Goal: Task Accomplishment & Management: Manage account settings

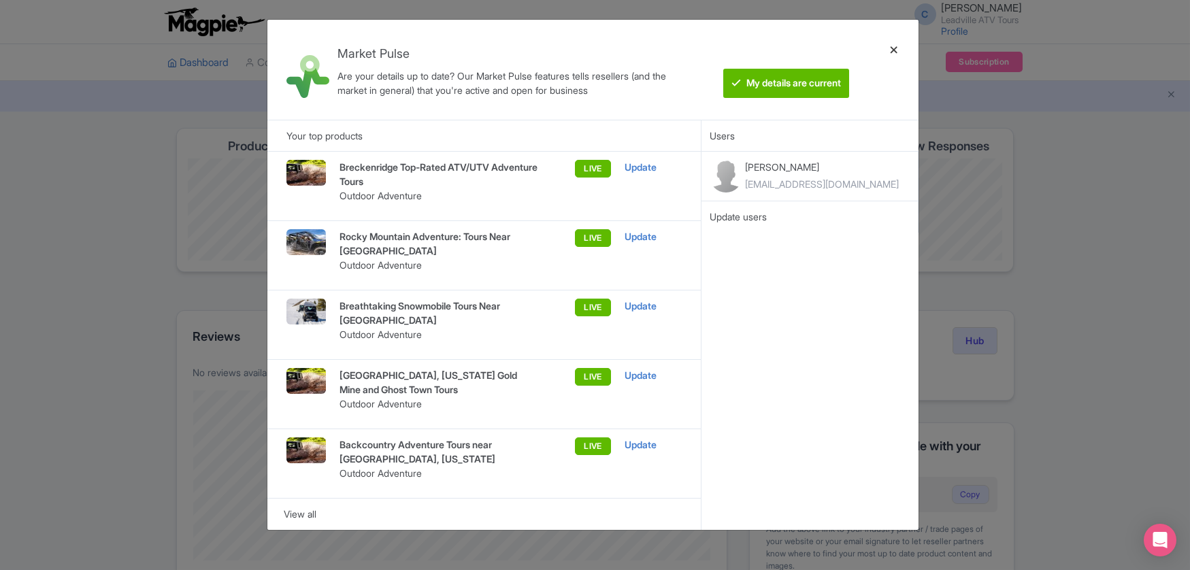
click at [892, 48] on div at bounding box center [894, 70] width 33 height 78
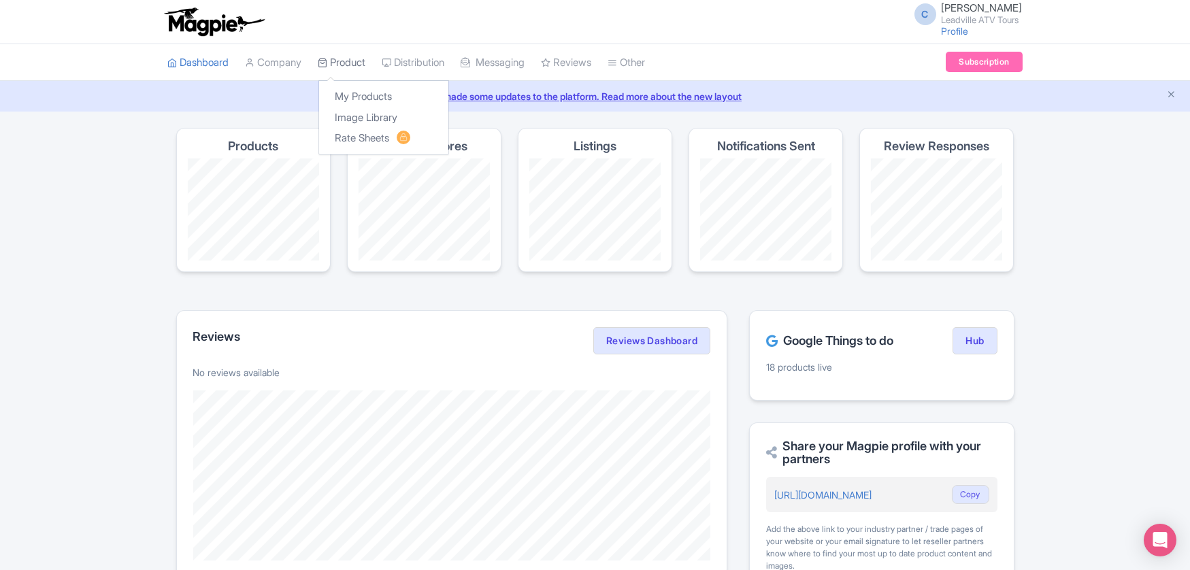
click at [351, 66] on link "Product" at bounding box center [342, 62] width 48 height 37
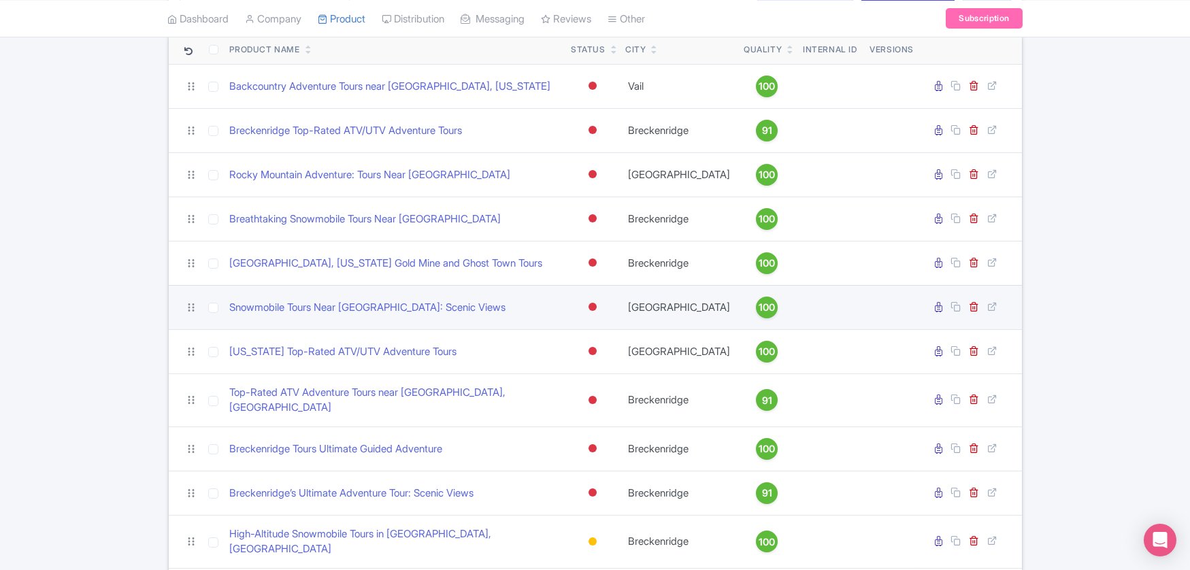
scroll to position [83, 0]
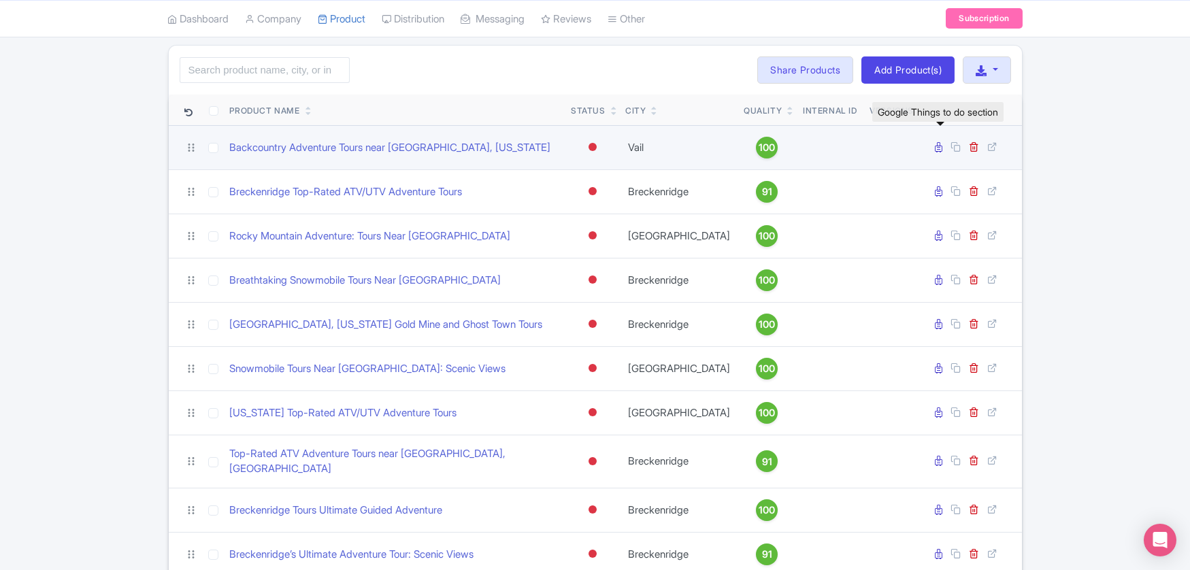
click at [936, 148] on icon at bounding box center [939, 147] width 7 height 10
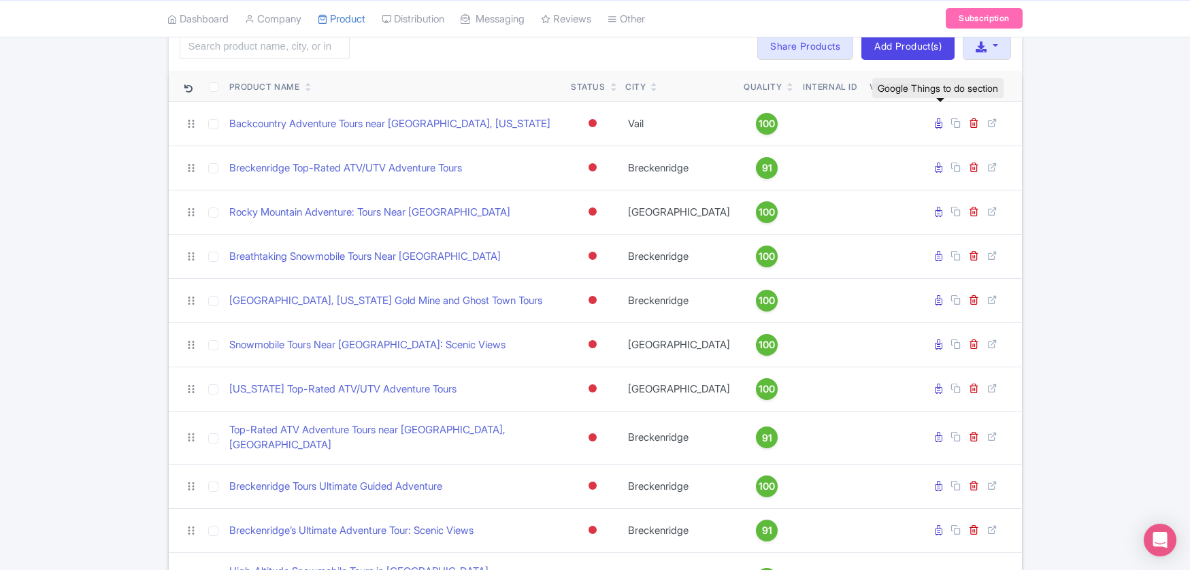
scroll to position [165, 0]
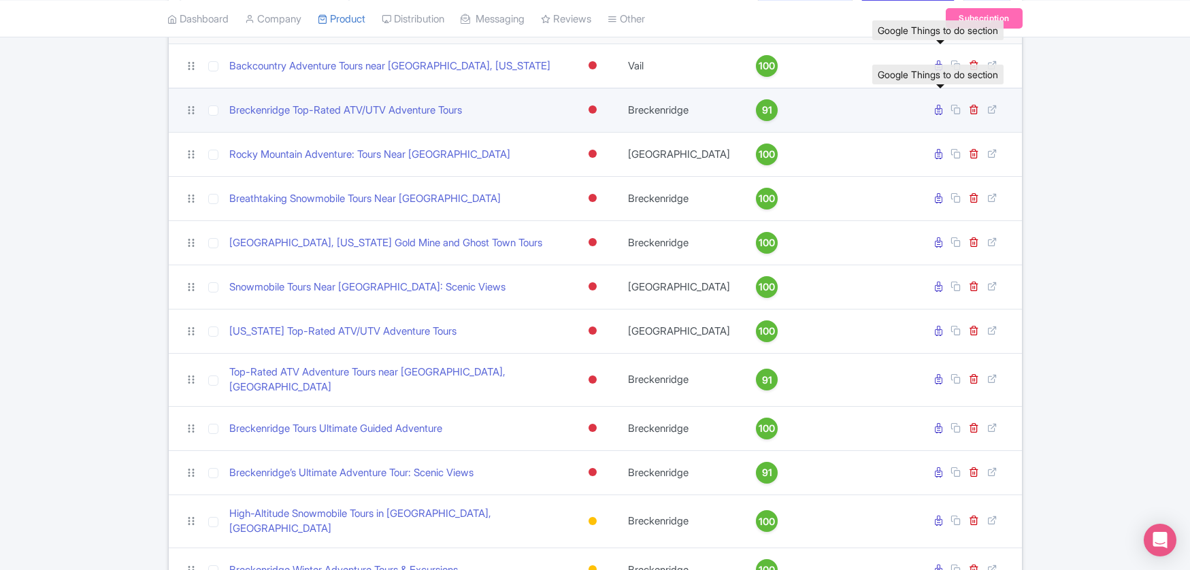
click at [938, 112] on icon at bounding box center [939, 110] width 7 height 10
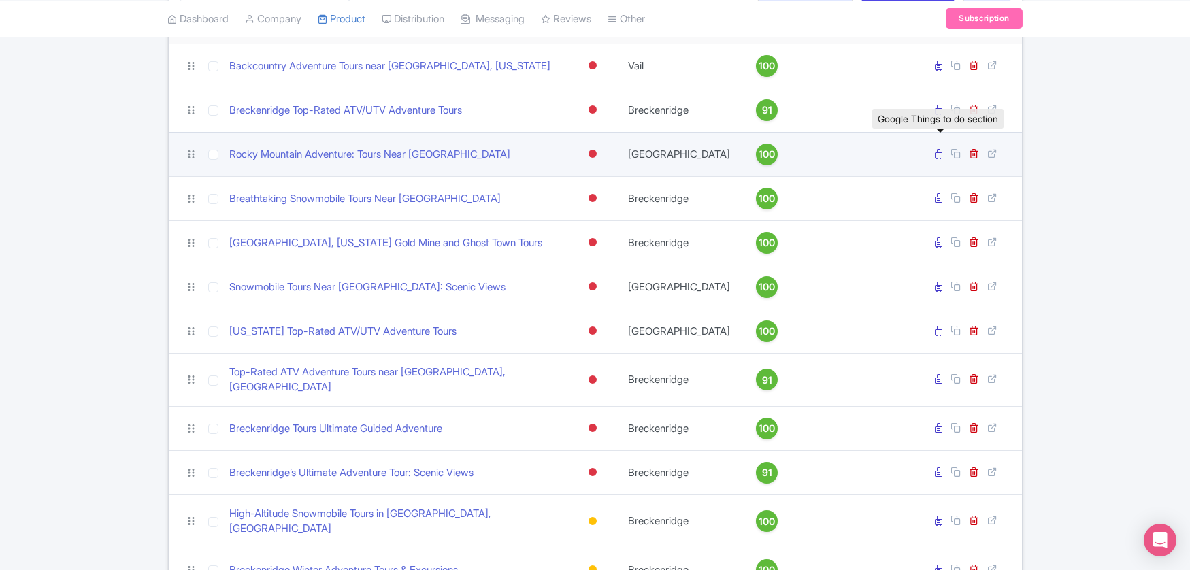
click at [937, 154] on icon at bounding box center [939, 154] width 7 height 10
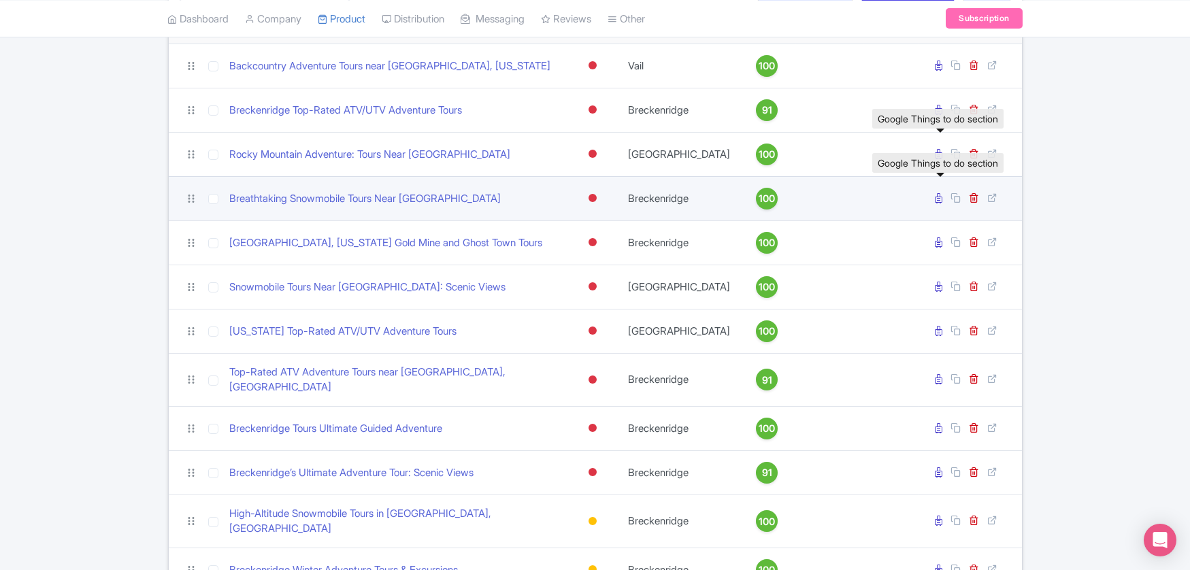
click at [936, 195] on icon at bounding box center [939, 198] width 7 height 10
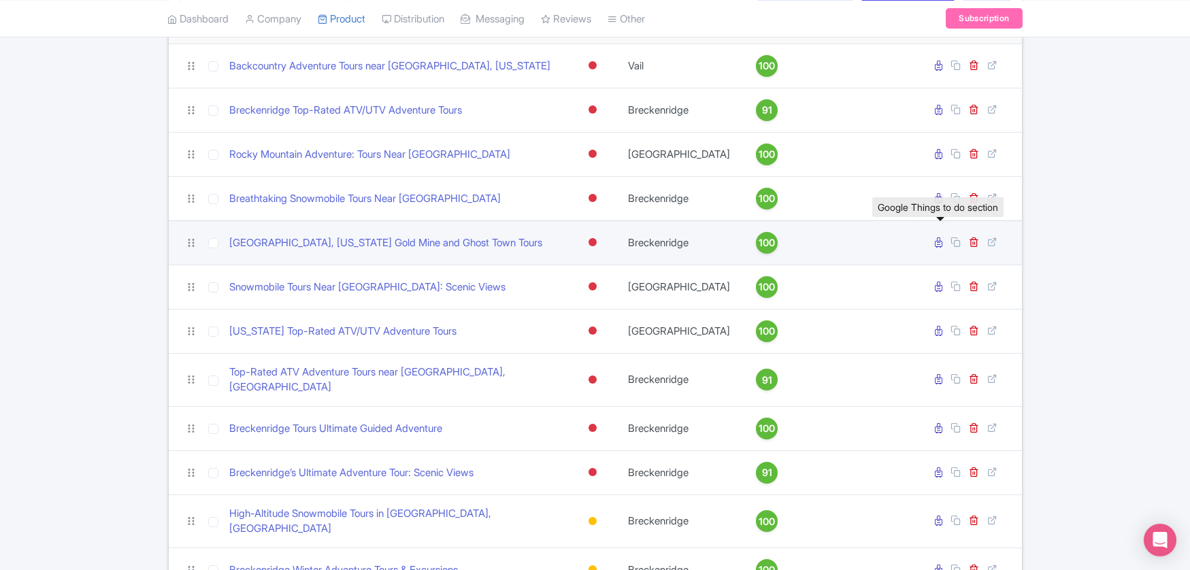
click at [936, 244] on icon at bounding box center [939, 242] width 7 height 10
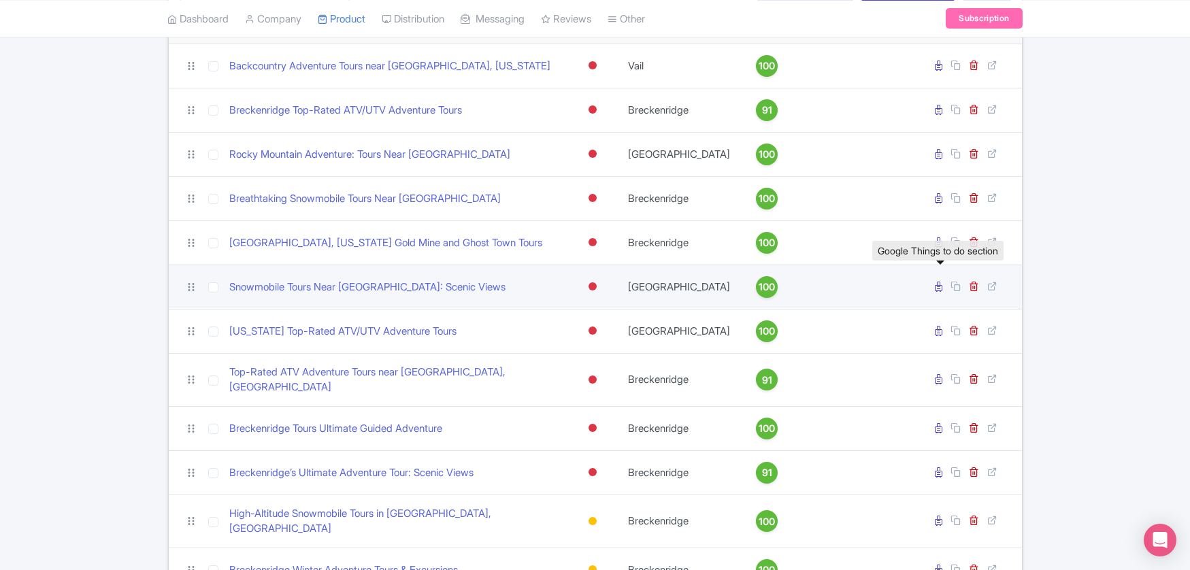
click at [938, 285] on icon at bounding box center [939, 287] width 7 height 10
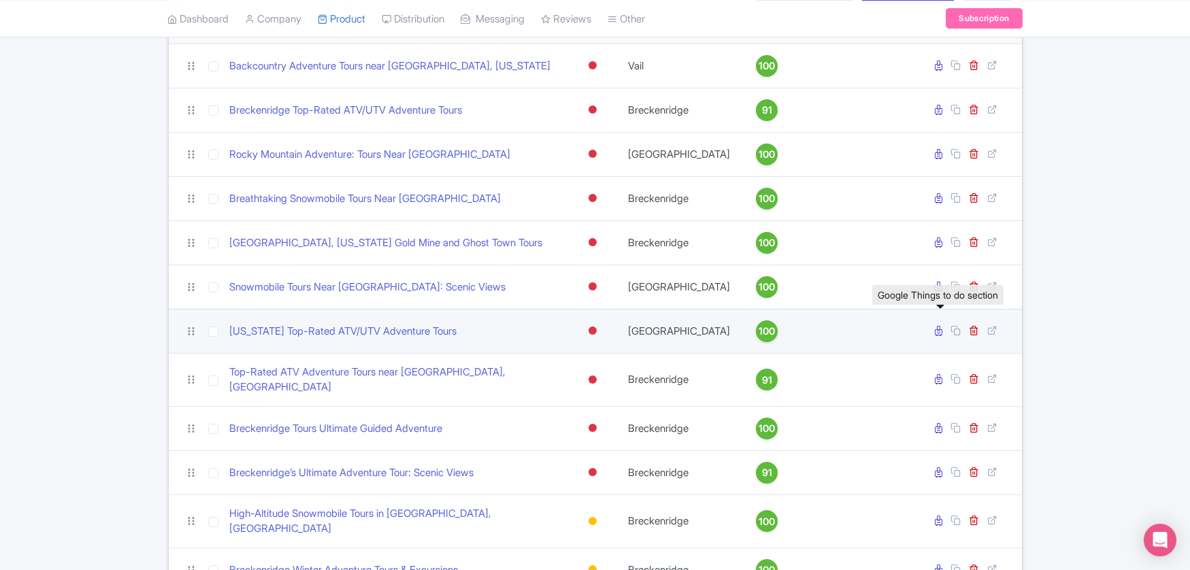
click at [938, 327] on icon at bounding box center [939, 331] width 7 height 10
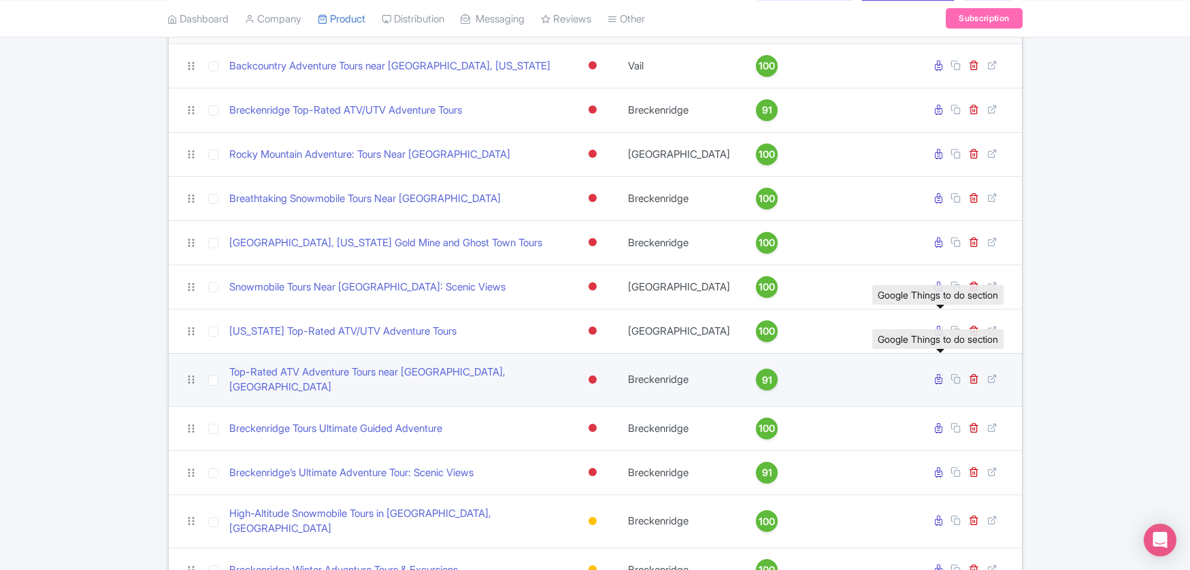
click at [937, 374] on icon at bounding box center [939, 379] width 7 height 10
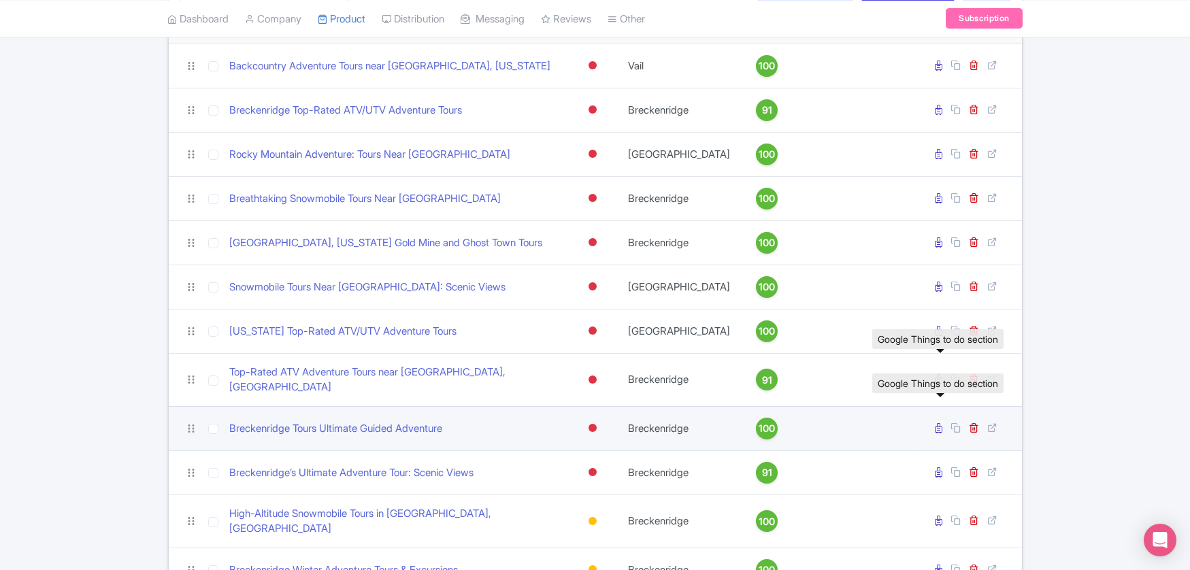
click at [938, 423] on icon at bounding box center [939, 428] width 7 height 10
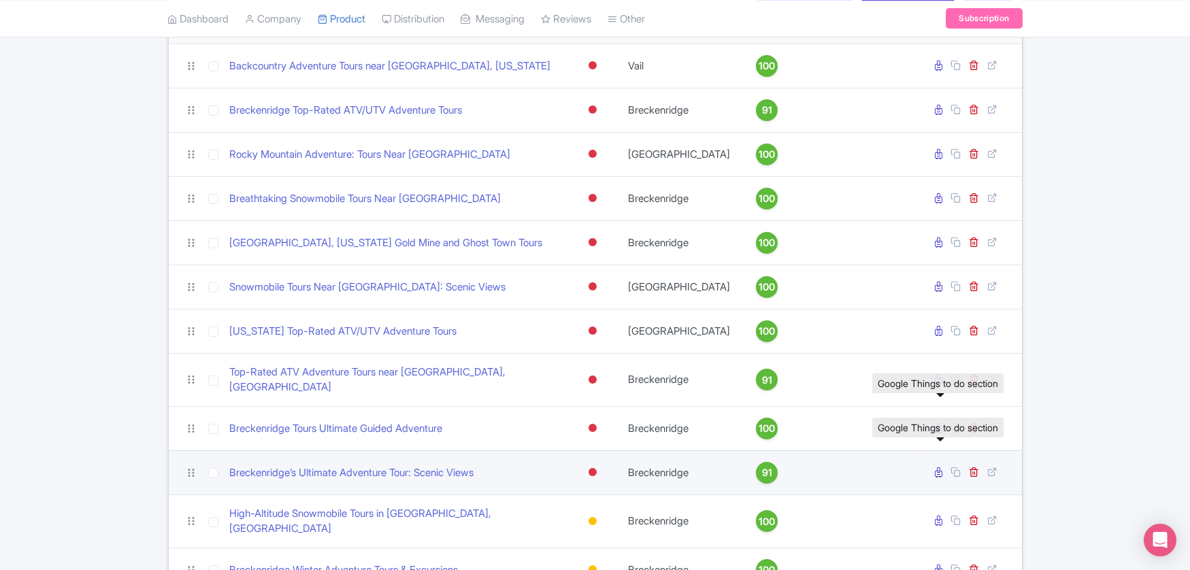
click at [939, 468] on icon at bounding box center [939, 473] width 7 height 10
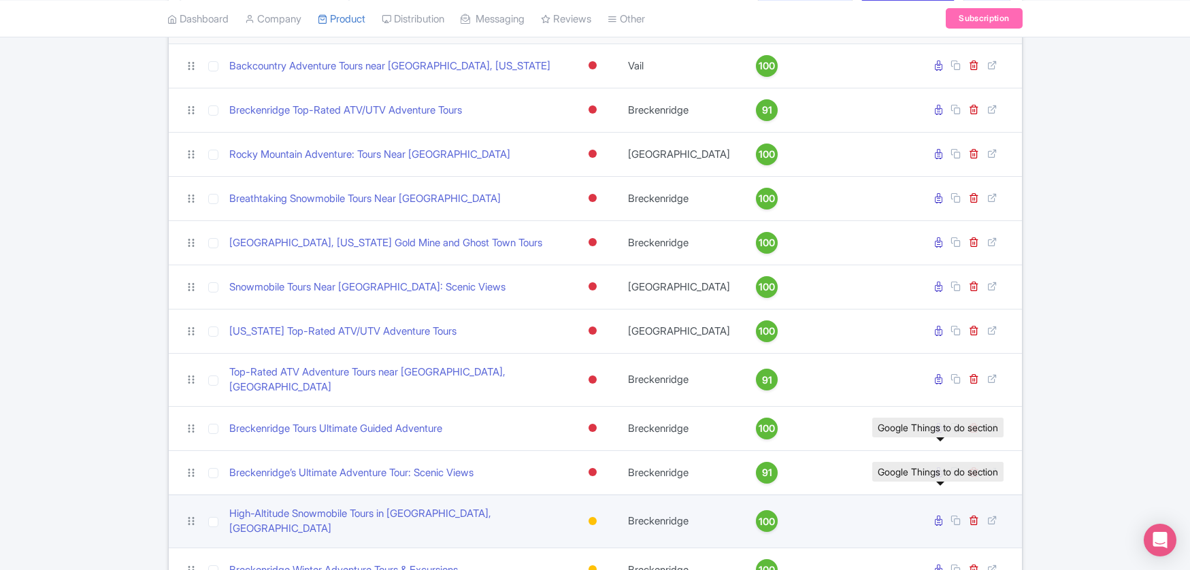
click at [940, 516] on icon at bounding box center [939, 521] width 7 height 10
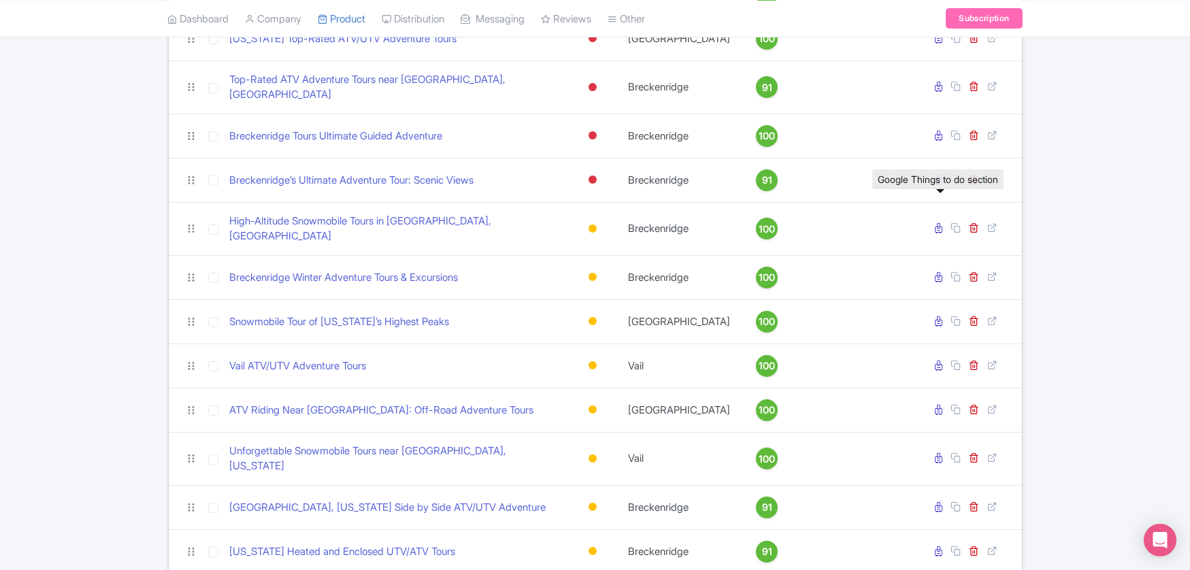
scroll to position [491, 0]
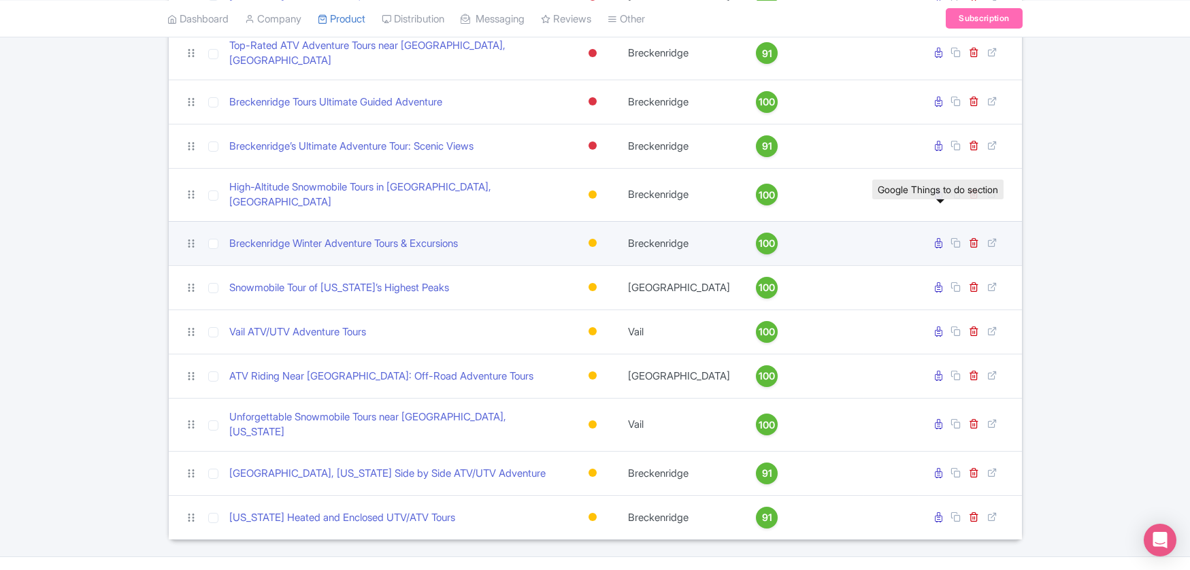
click at [936, 238] on icon at bounding box center [939, 243] width 7 height 10
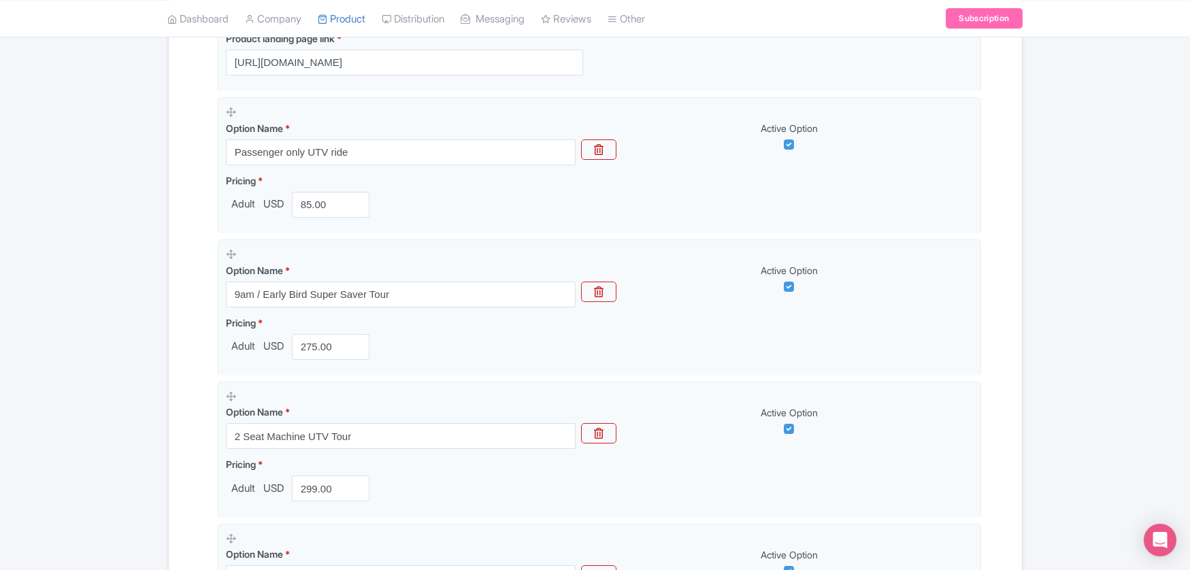
scroll to position [408, 0]
